Goal: Check status: Check status

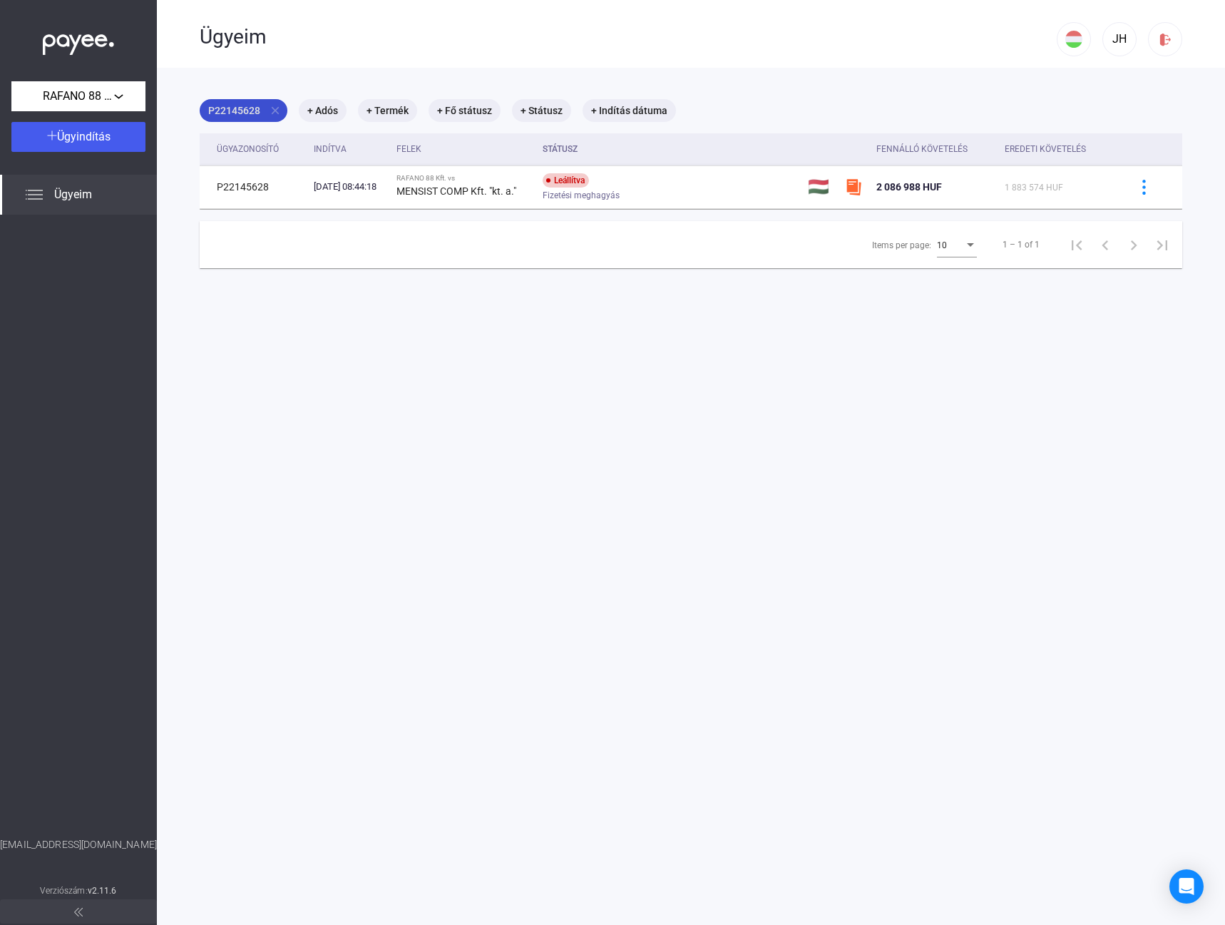
click at [272, 110] on mat-icon "close" at bounding box center [275, 110] width 13 height 13
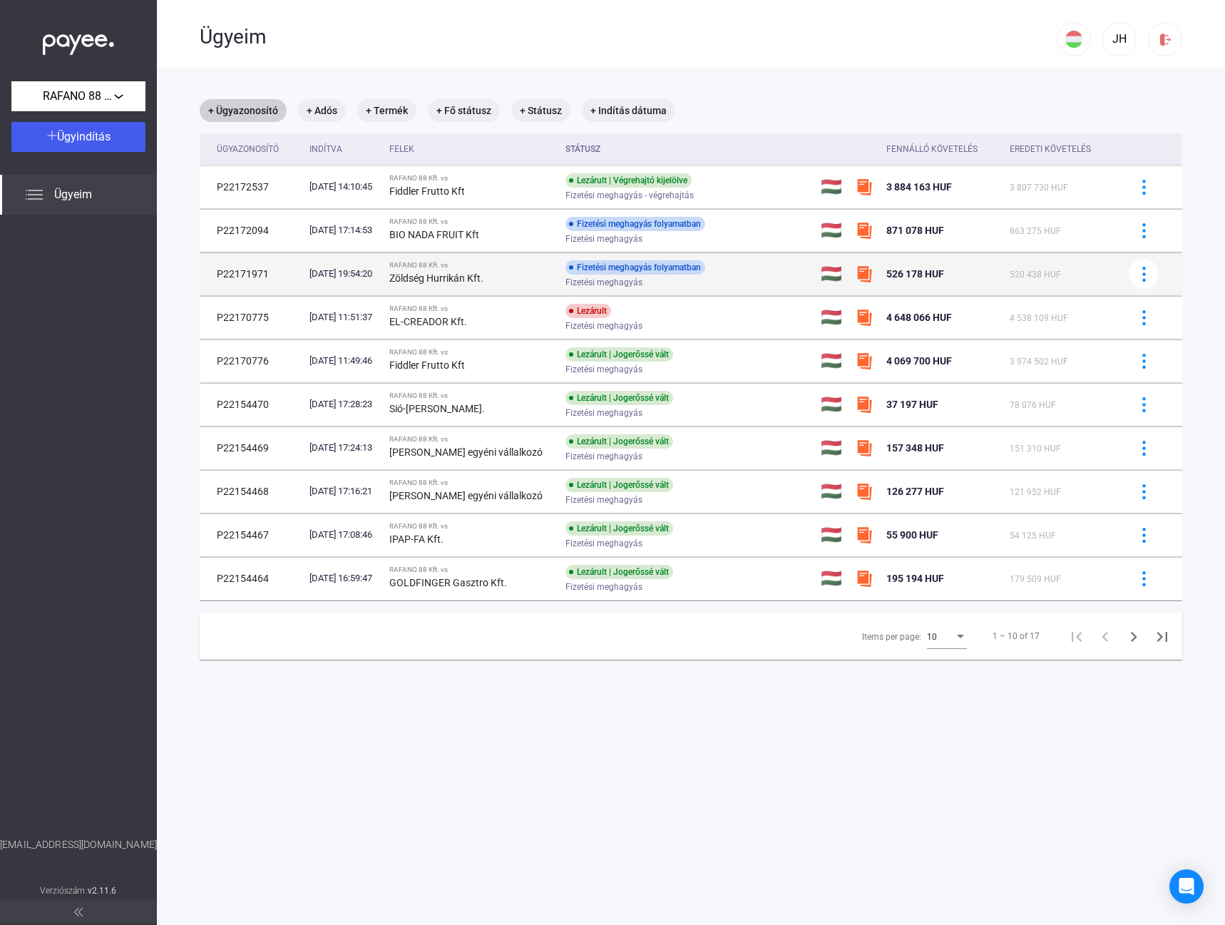
click at [428, 270] on div "Zöldség Hurrikán Kft." at bounding box center [471, 278] width 165 height 17
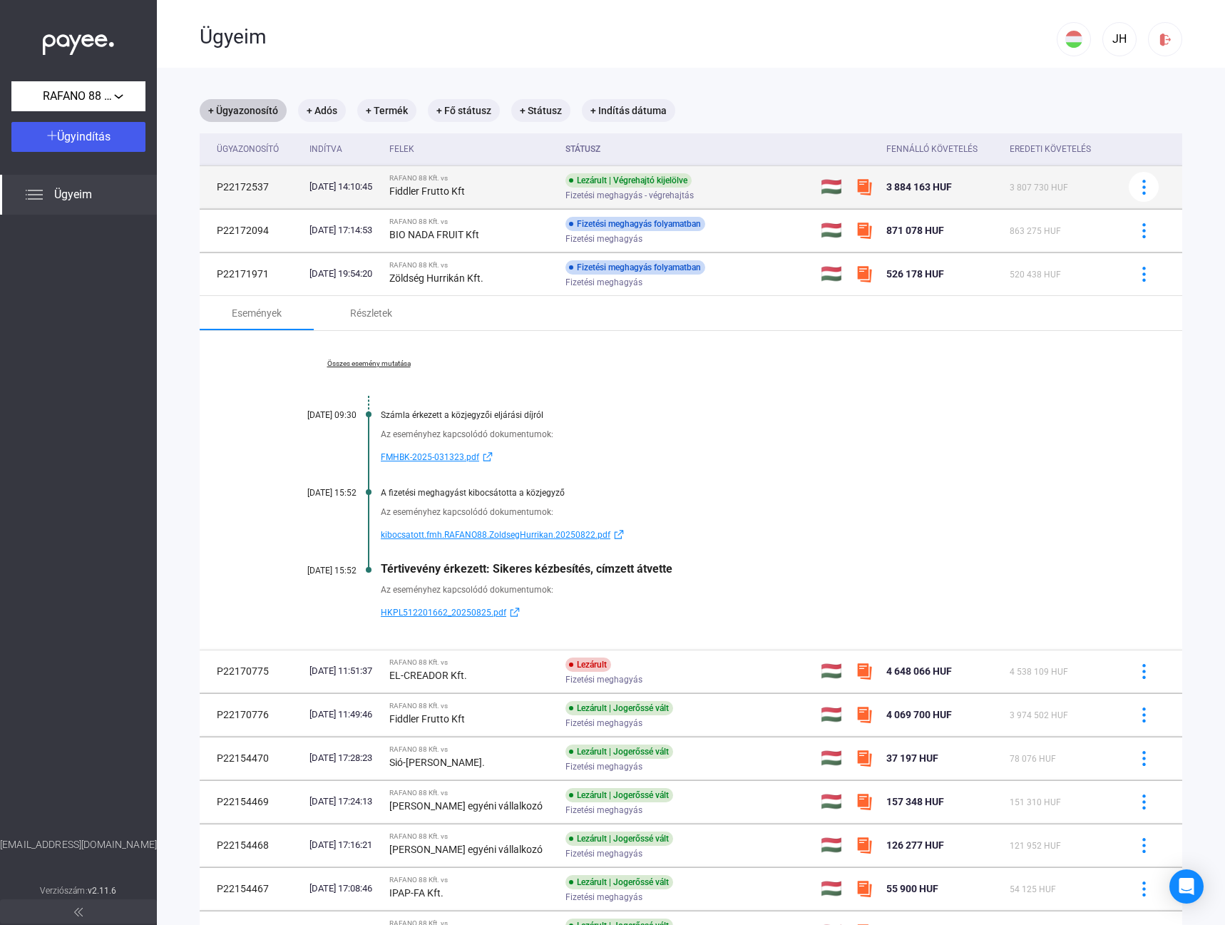
click at [496, 190] on div "Fiddler Frutto Kft" at bounding box center [471, 191] width 165 height 17
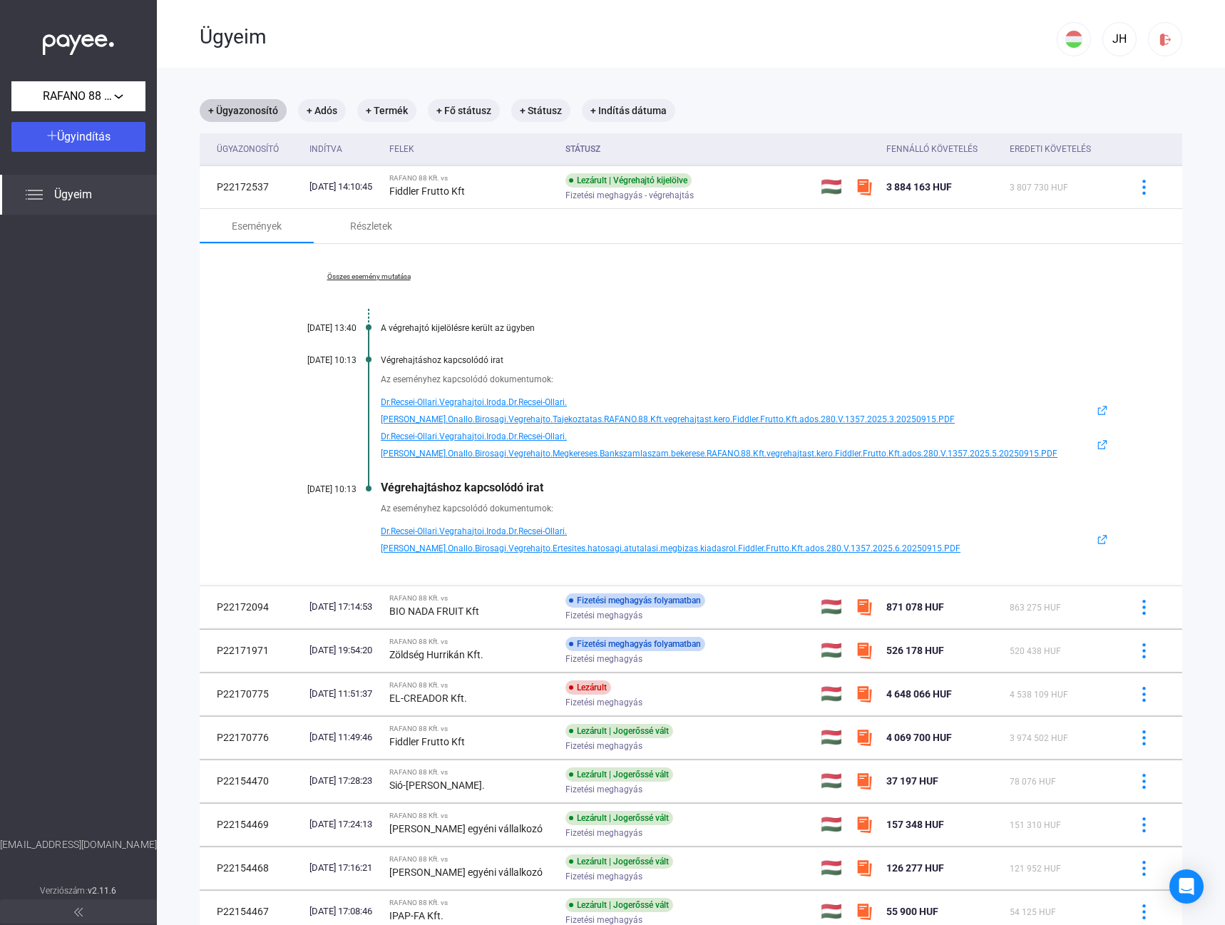
click at [457, 645] on div "RAFANO 88 Kft. vs" at bounding box center [471, 641] width 165 height 9
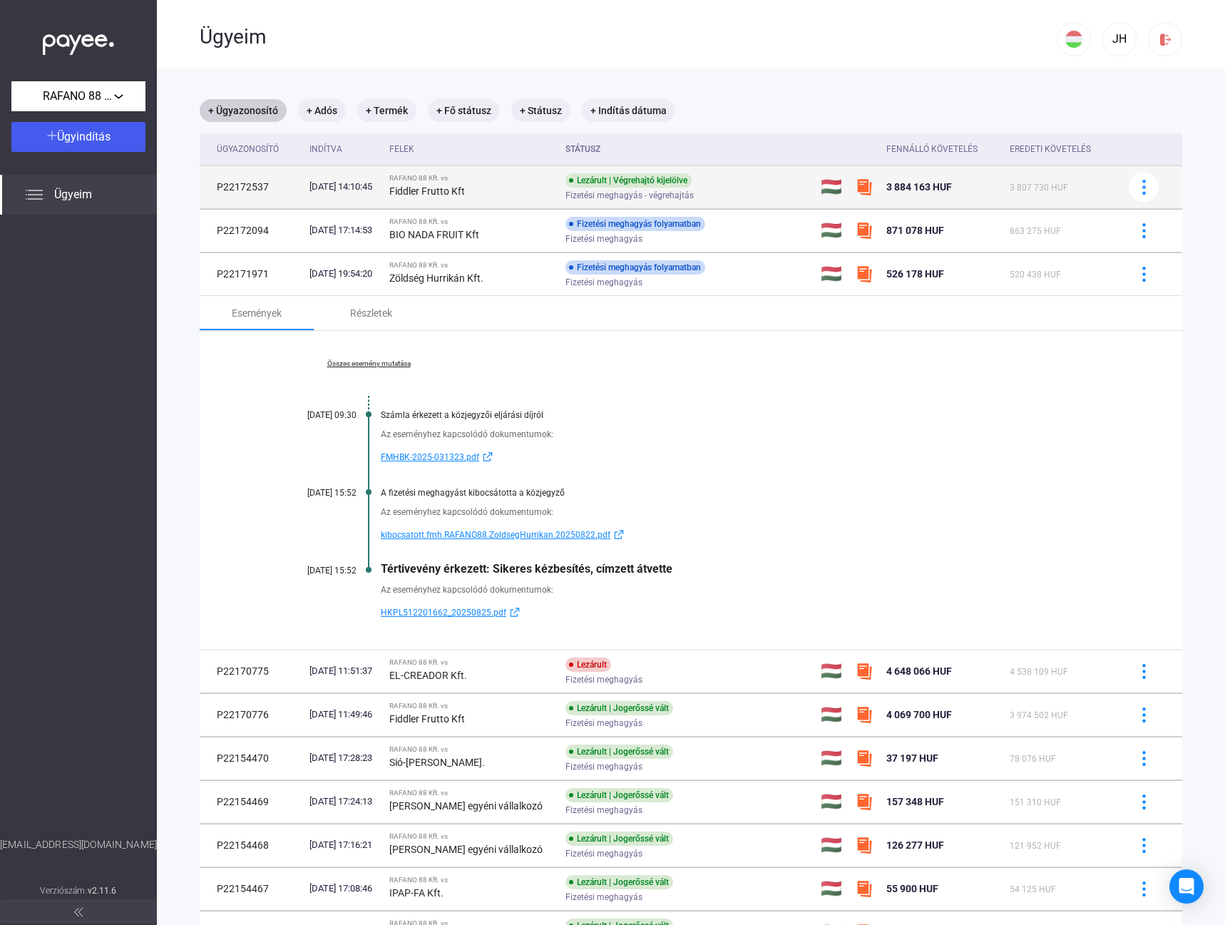
click at [465, 188] on strong "Fiddler Frutto Kft" at bounding box center [427, 190] width 76 height 11
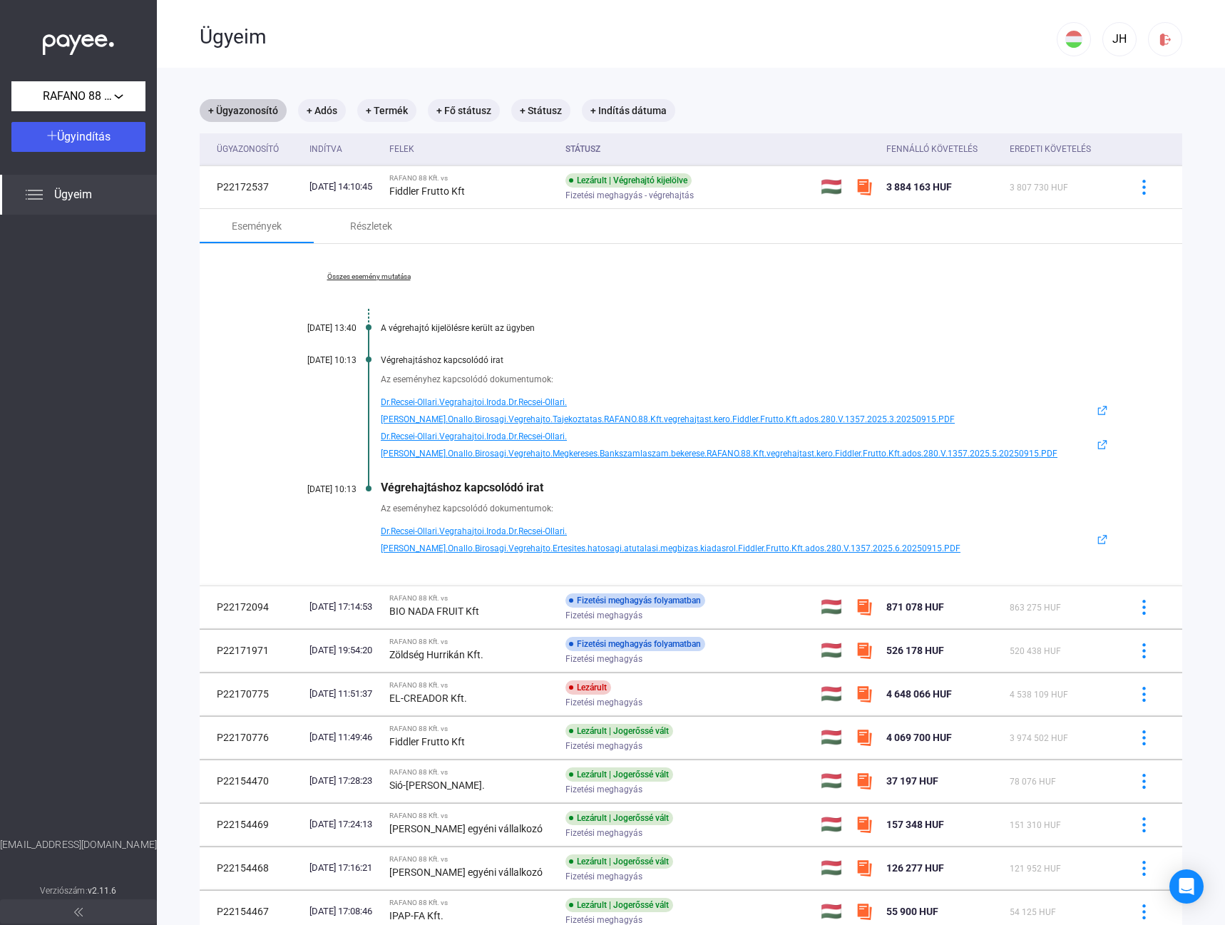
click at [376, 279] on link "Összes esemény mutatása" at bounding box center [368, 276] width 195 height 9
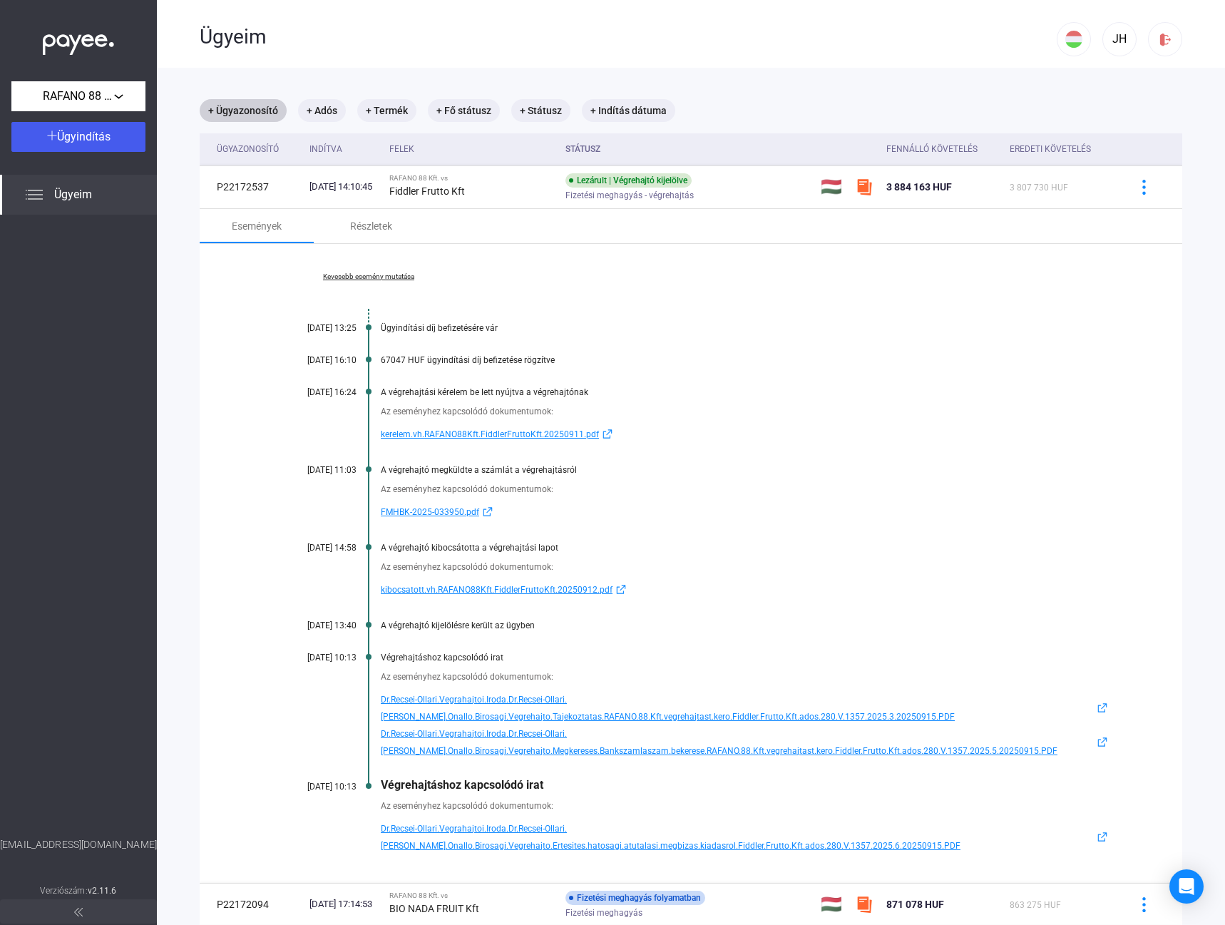
scroll to position [71, 0]
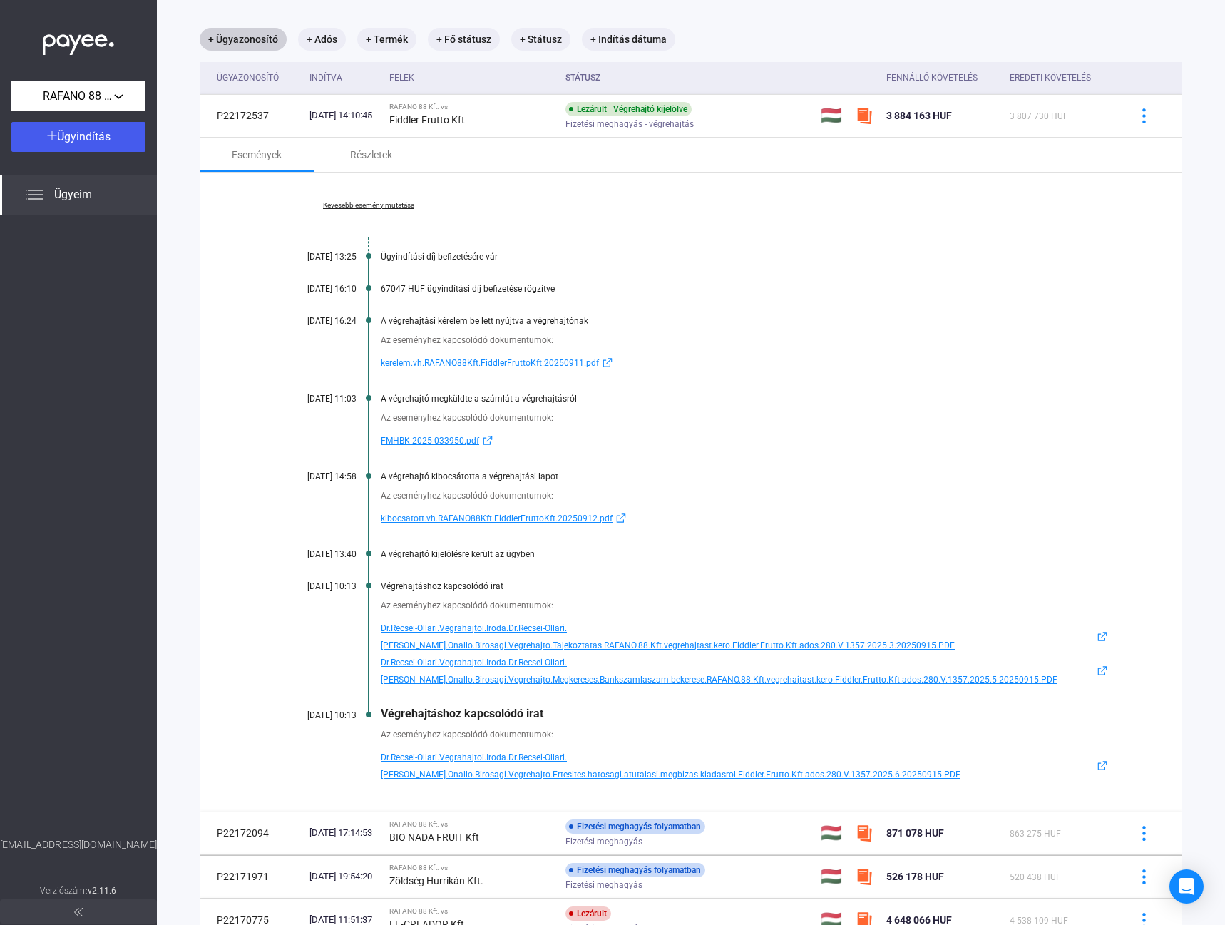
click at [371, 233] on div "Kevesebb esemény mutatása [DATE] 13:25 Ügyindítási díj befizetésére vár [DATE] …" at bounding box center [691, 492] width 983 height 639
click at [357, 152] on div "Részletek" at bounding box center [371, 154] width 42 height 17
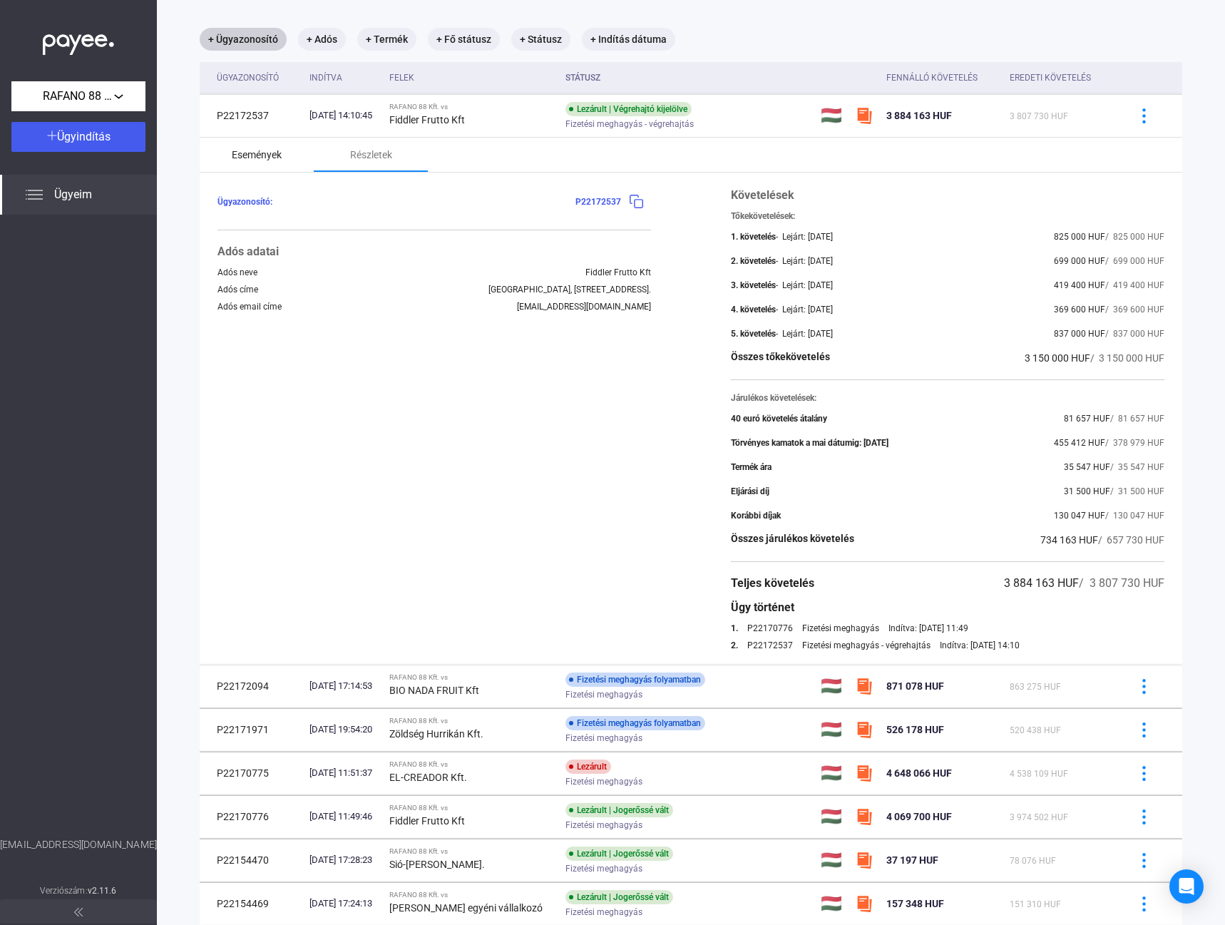
click at [227, 147] on div "Események" at bounding box center [257, 155] width 114 height 34
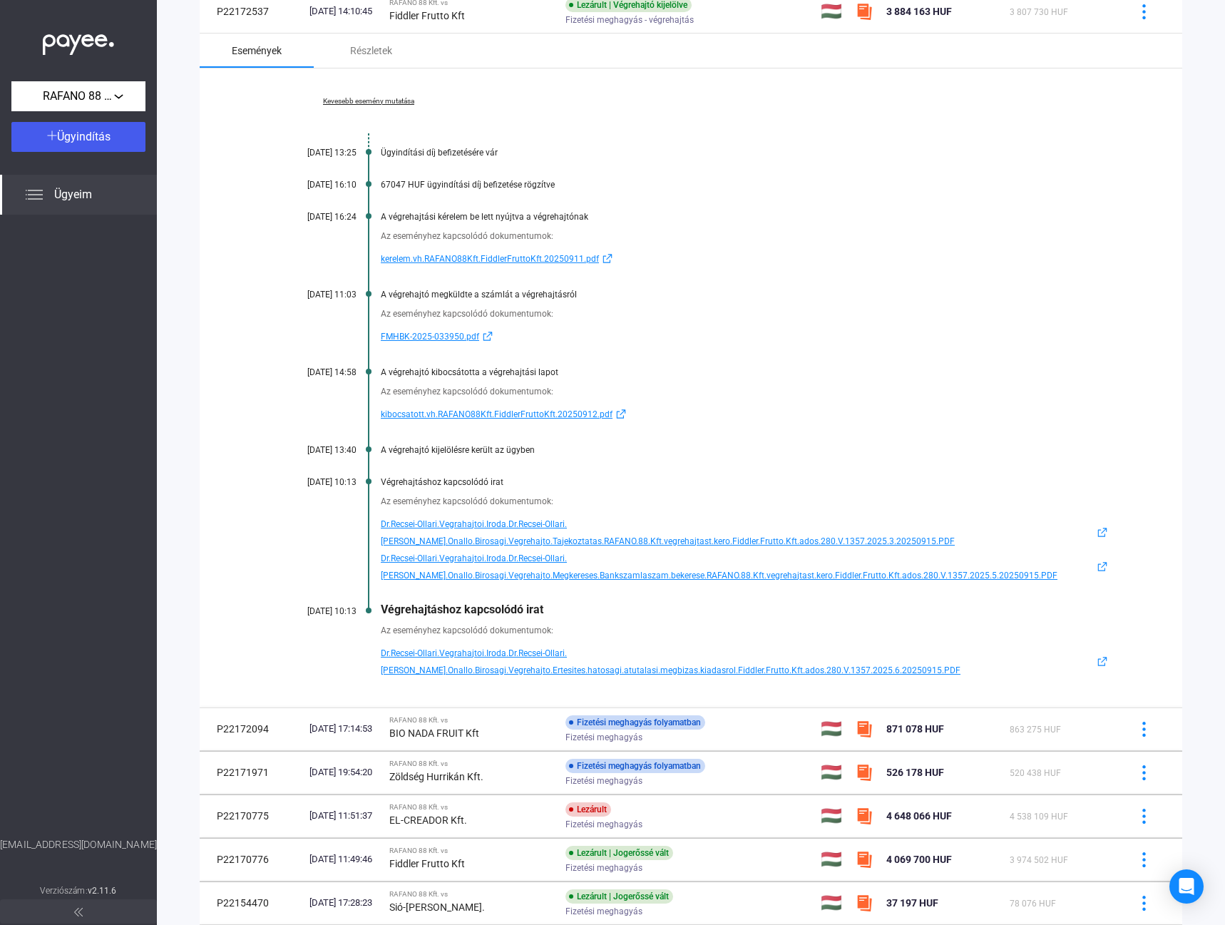
scroll to position [214, 0]
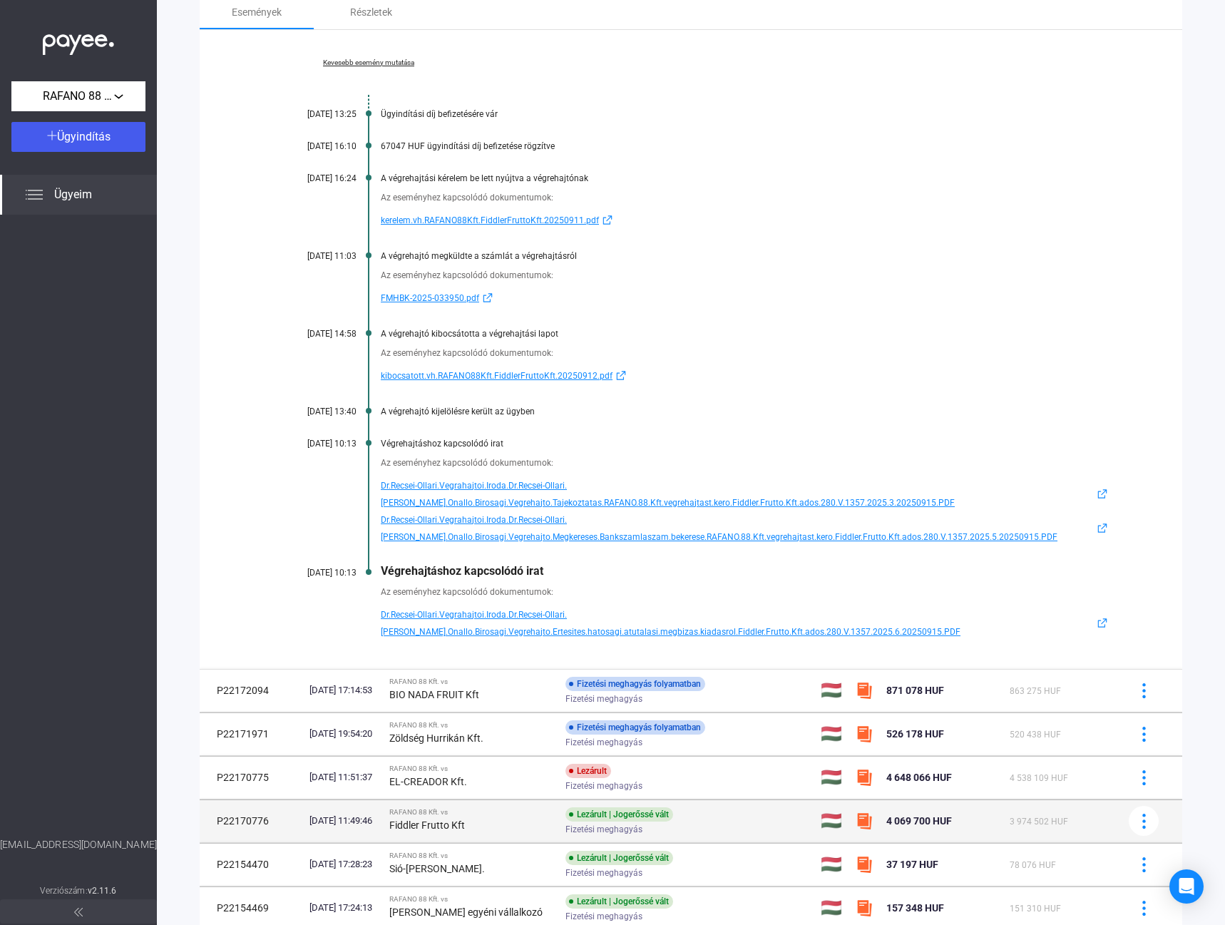
click at [428, 820] on strong "Fiddler Frutto Kft" at bounding box center [427, 824] width 76 height 11
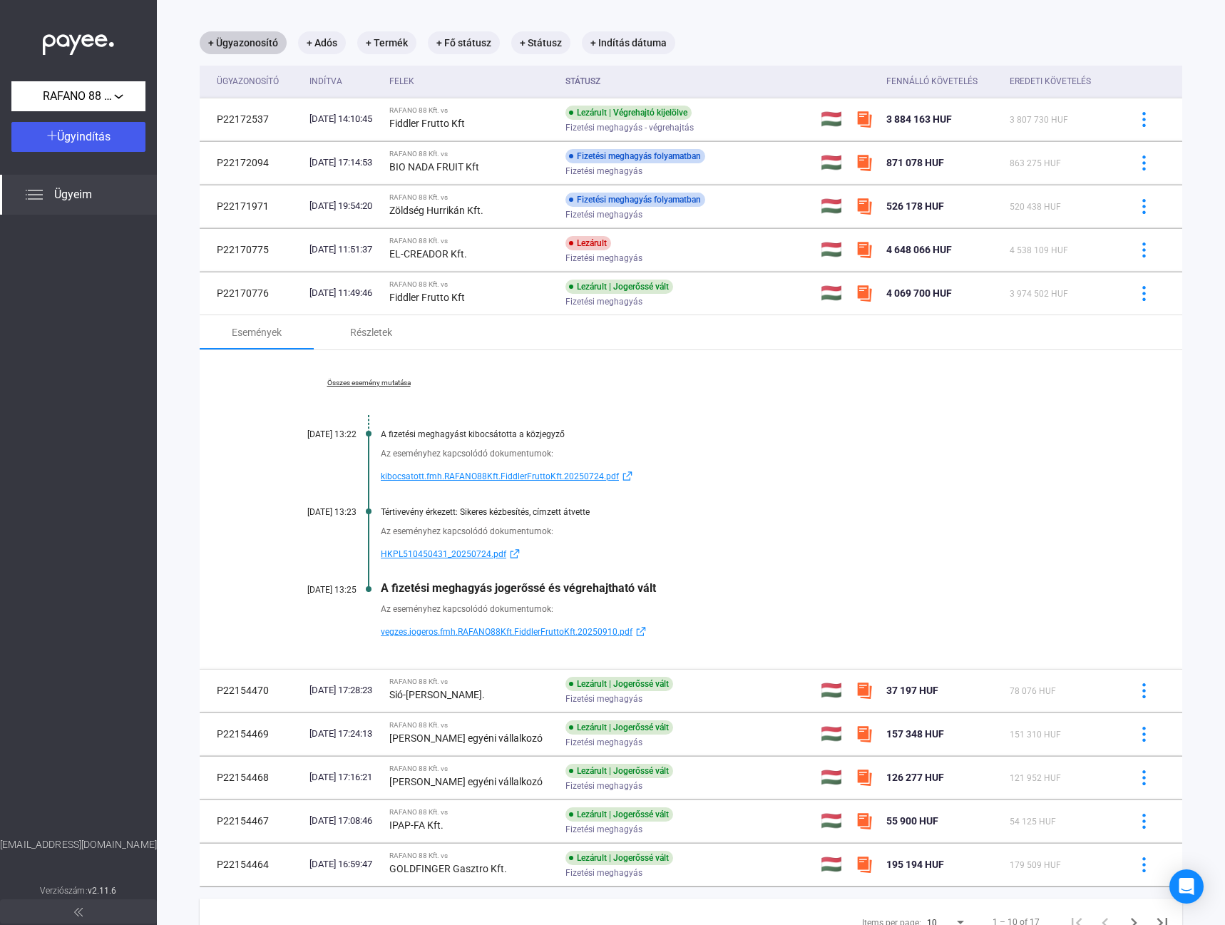
scroll to position [131, 0]
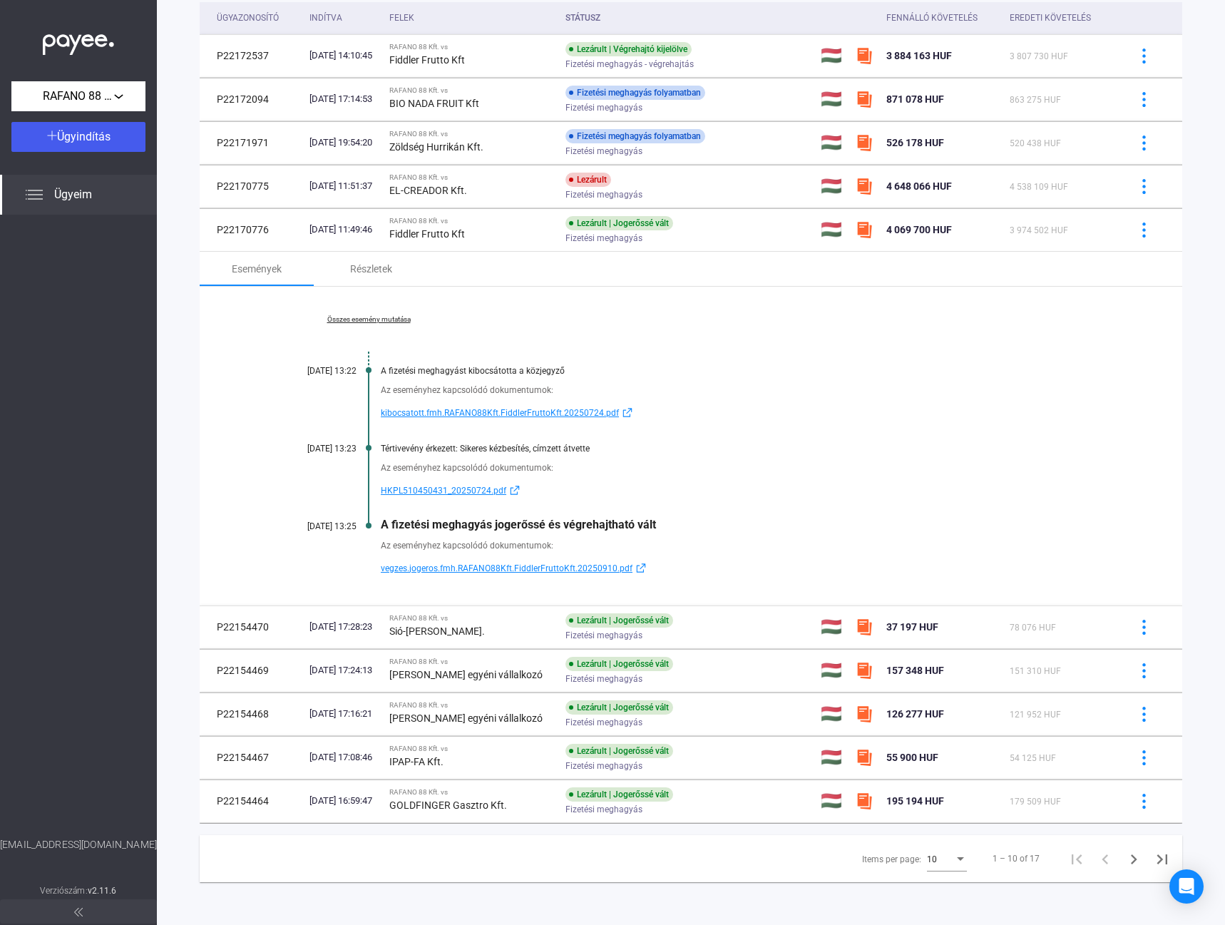
click at [395, 317] on link "Összes esemény mutatása" at bounding box center [368, 319] width 195 height 9
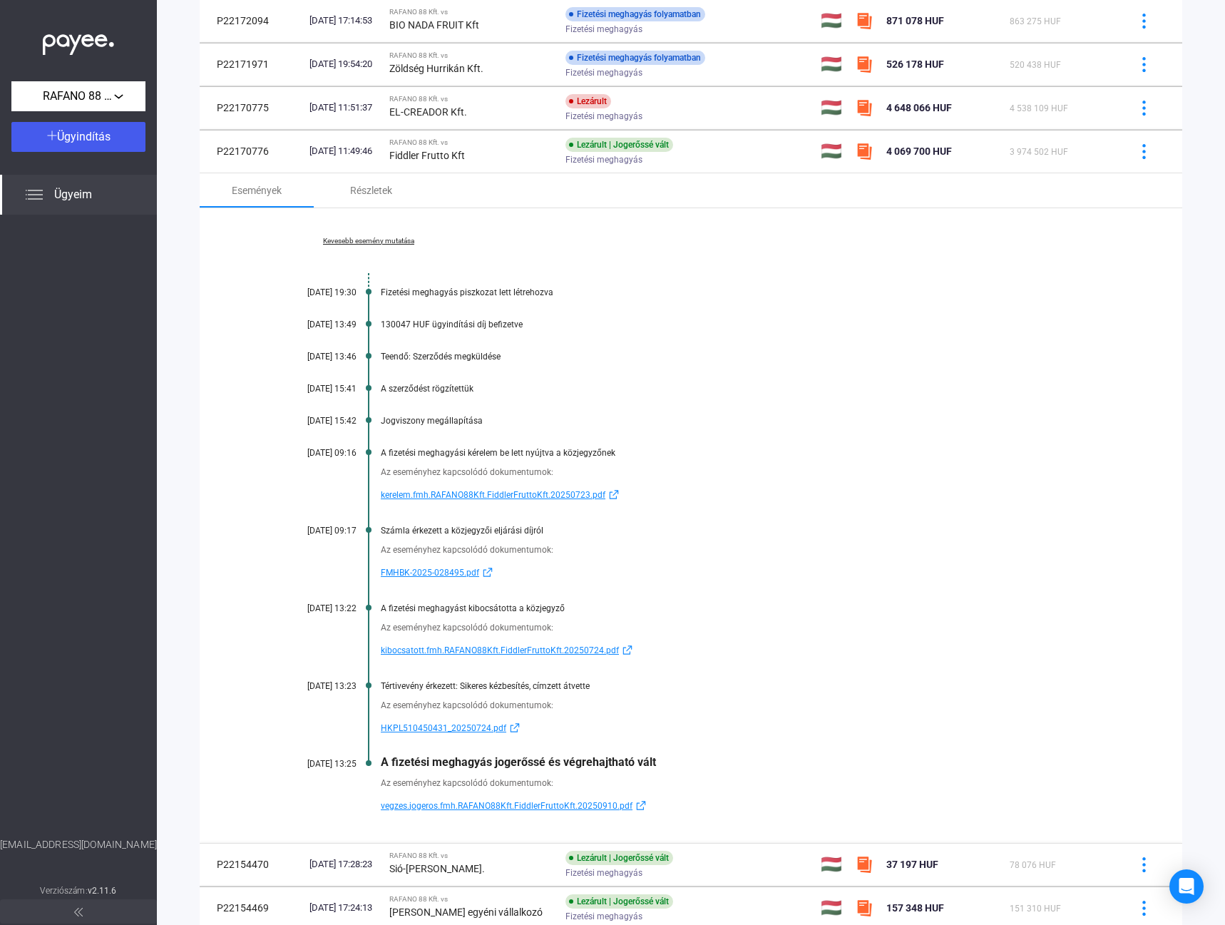
scroll to position [250, 0]
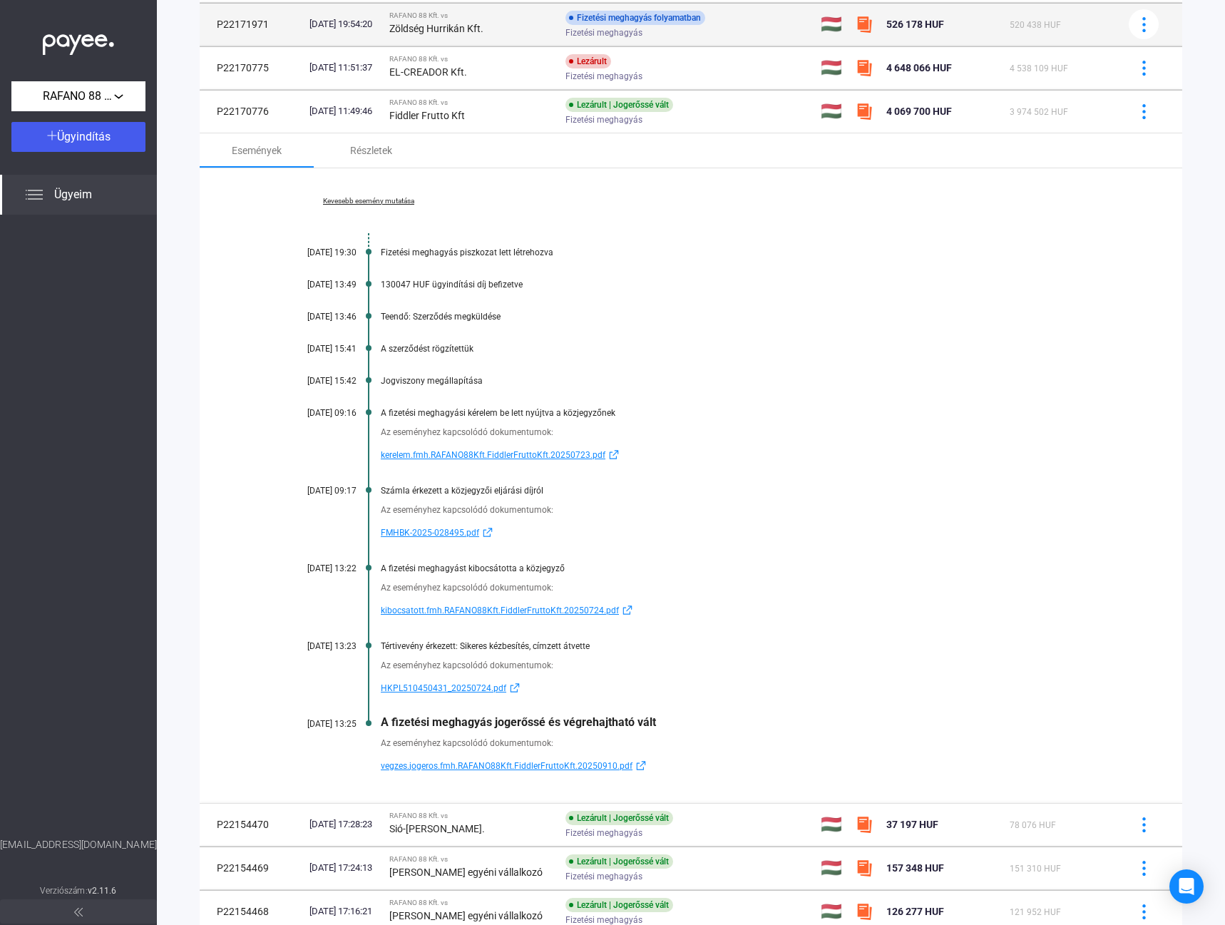
click at [449, 25] on strong "Zöldség Hurrikán Kft." at bounding box center [436, 28] width 94 height 11
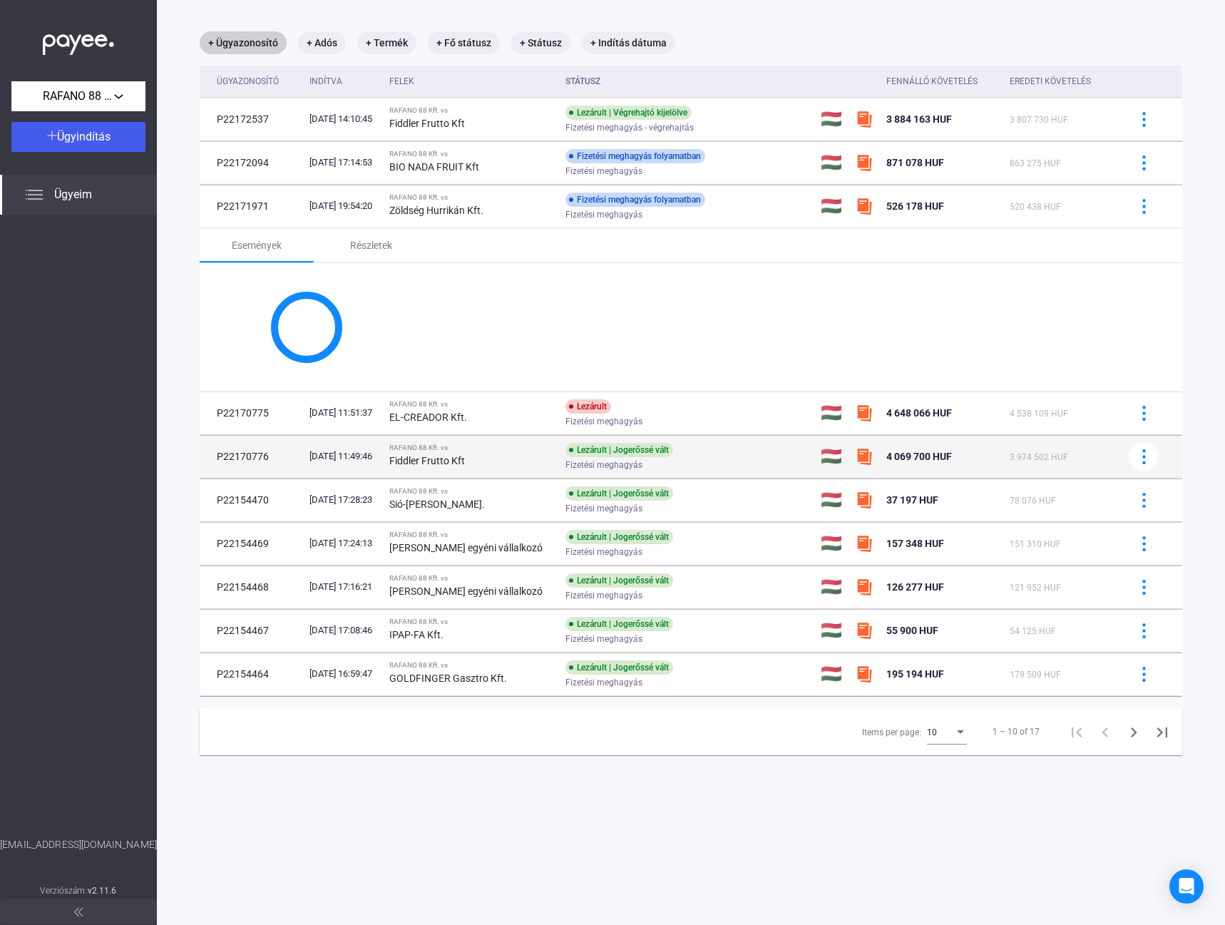
scroll to position [131, 0]
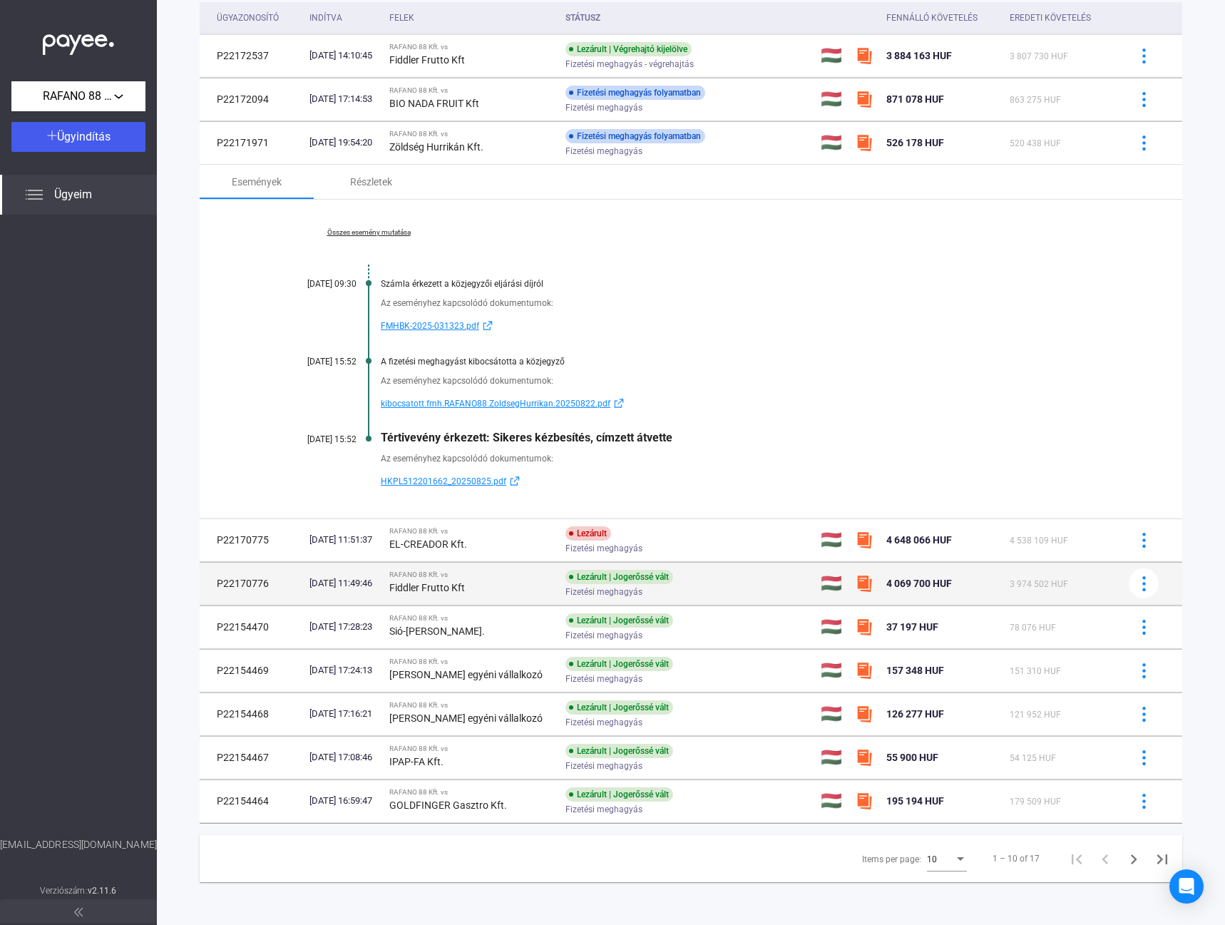
click at [459, 583] on strong "Fiddler Frutto Kft" at bounding box center [427, 587] width 76 height 11
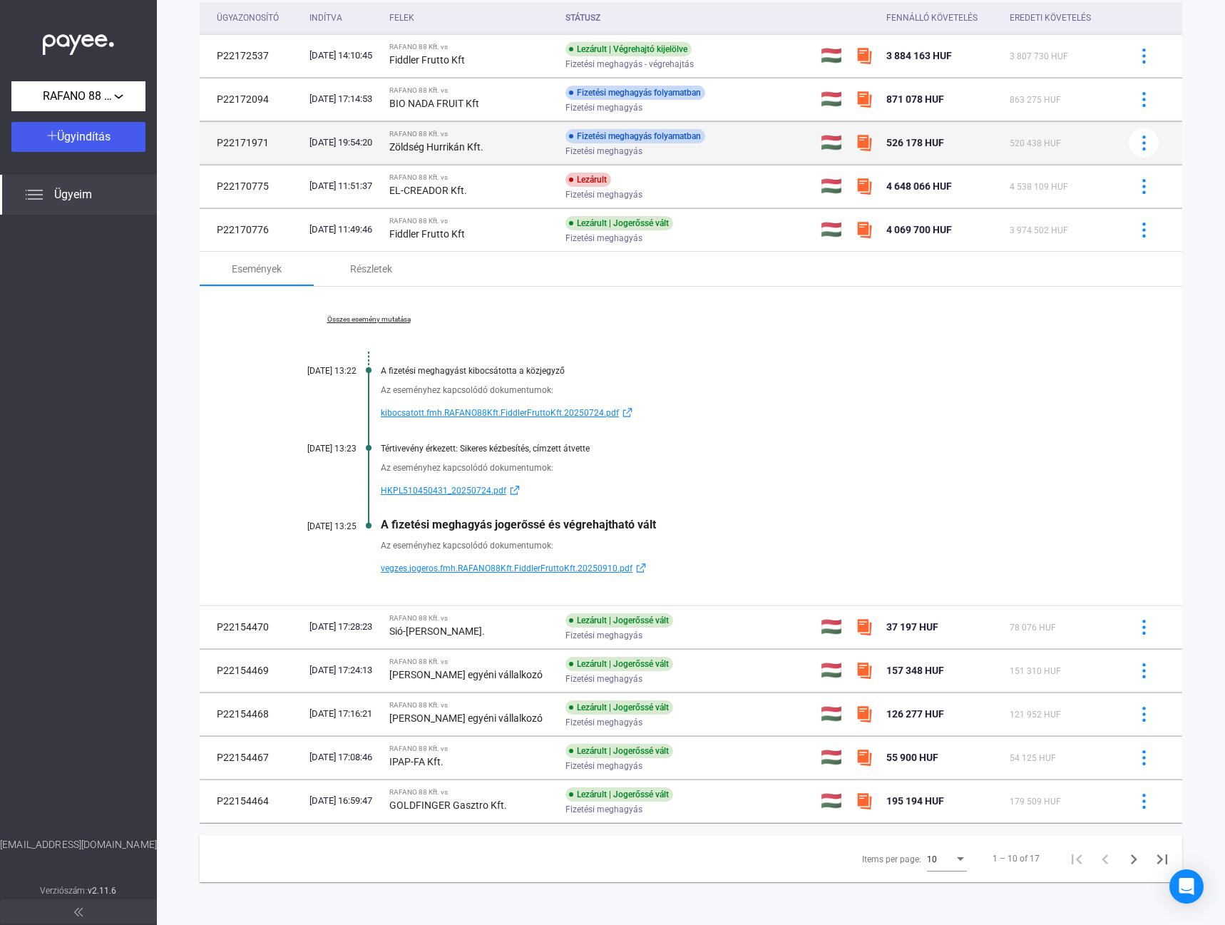
click at [377, 140] on div "[DATE] 19:54:20" at bounding box center [343, 142] width 68 height 14
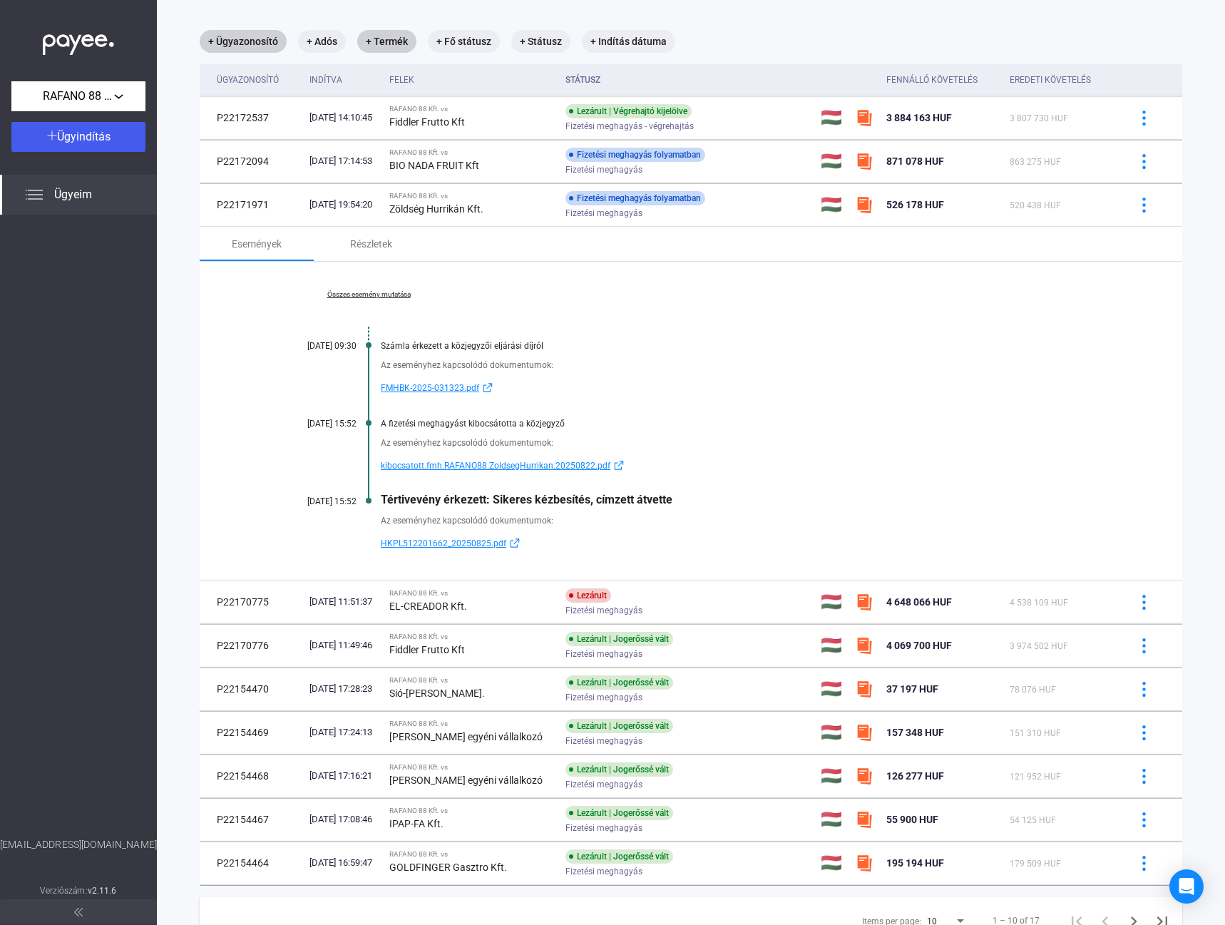
scroll to position [0, 0]
